Goal: Find specific page/section: Find specific page/section

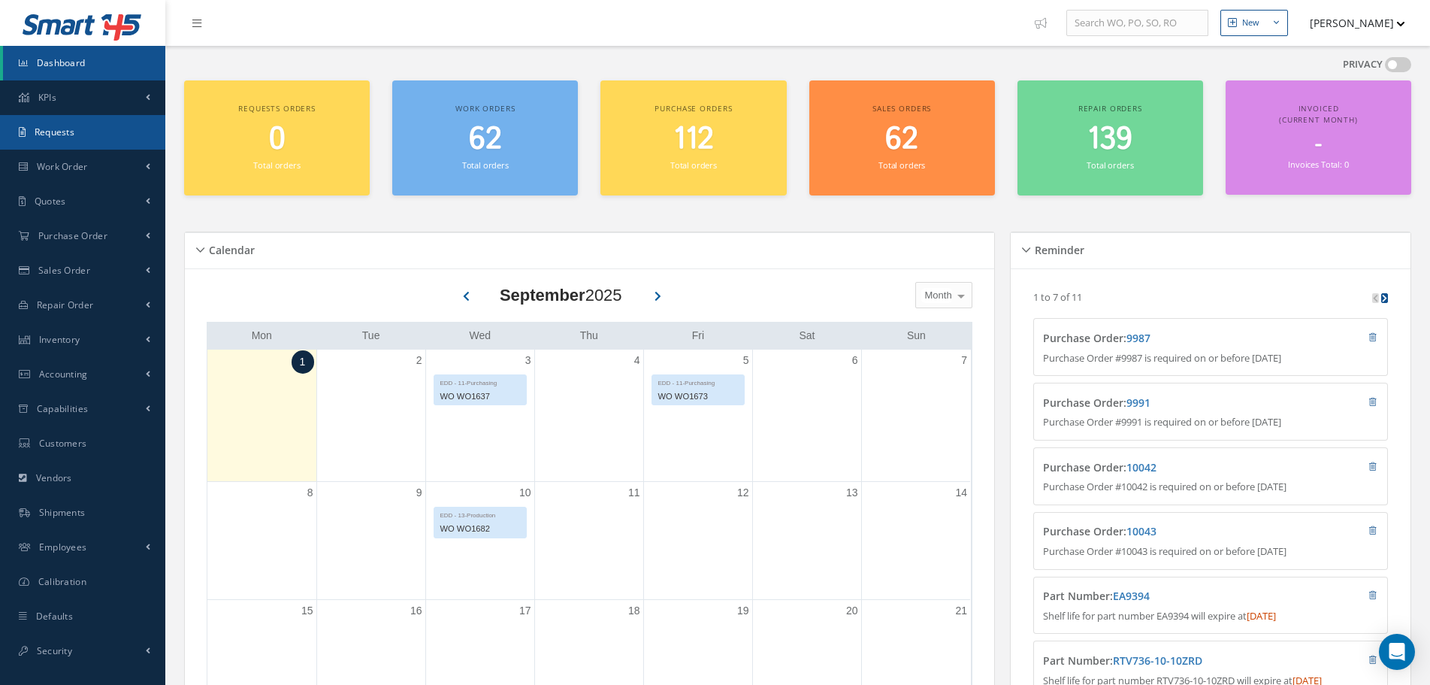
click at [89, 142] on link "Requests" at bounding box center [82, 132] width 165 height 35
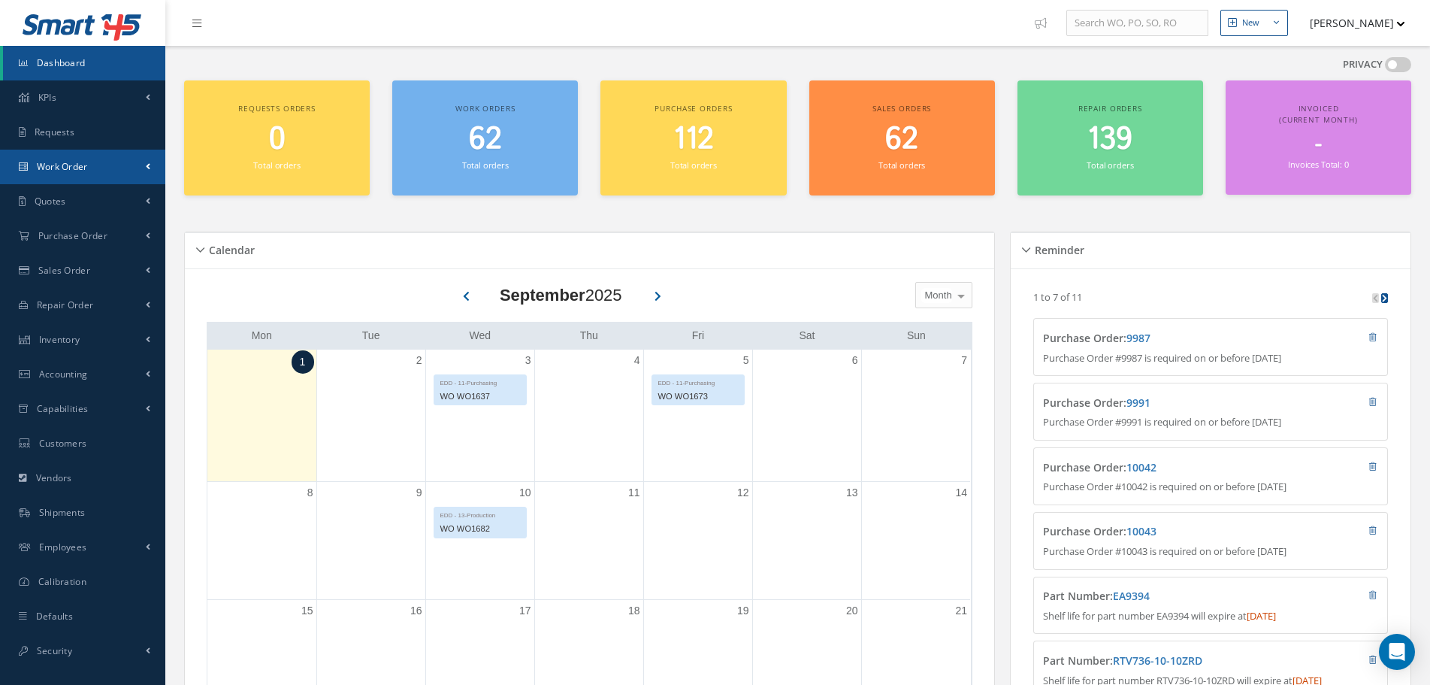
click at [77, 171] on span "Work Order" at bounding box center [62, 166] width 51 height 13
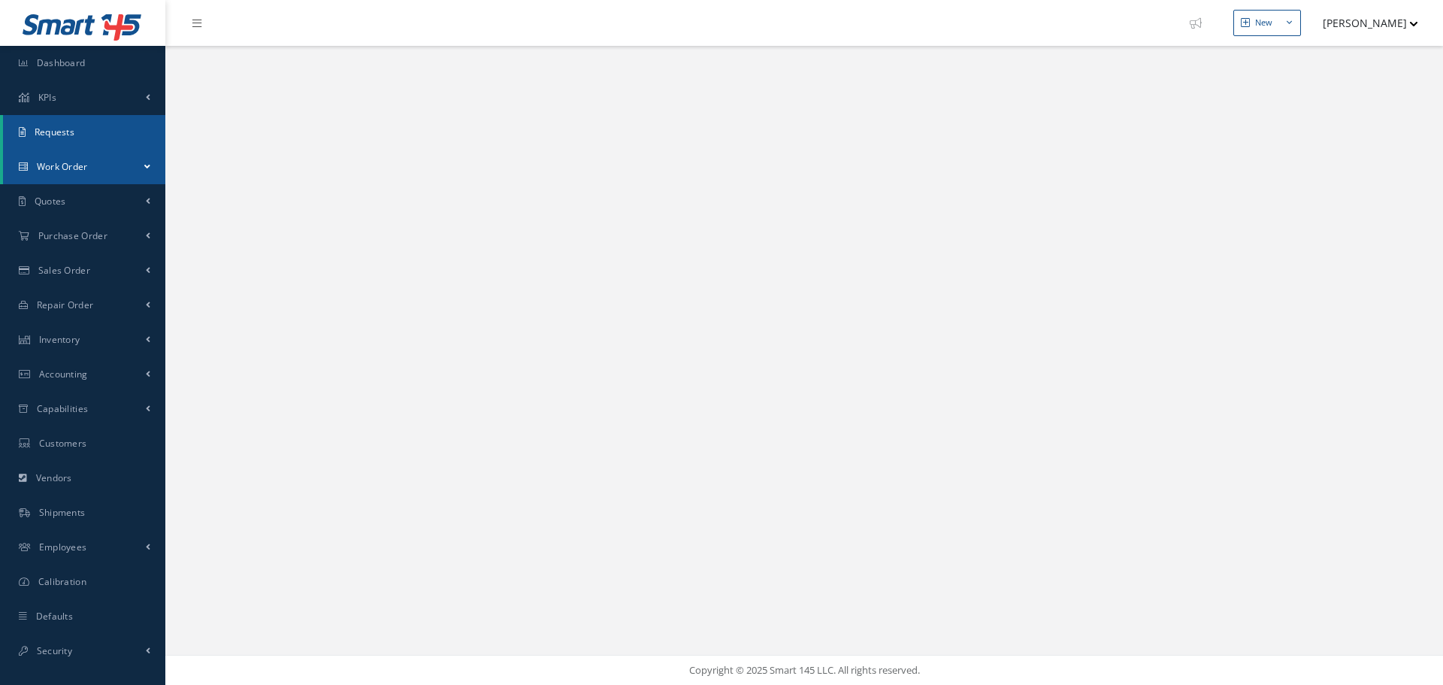
select select "25"
